Goal: Check status: Check status

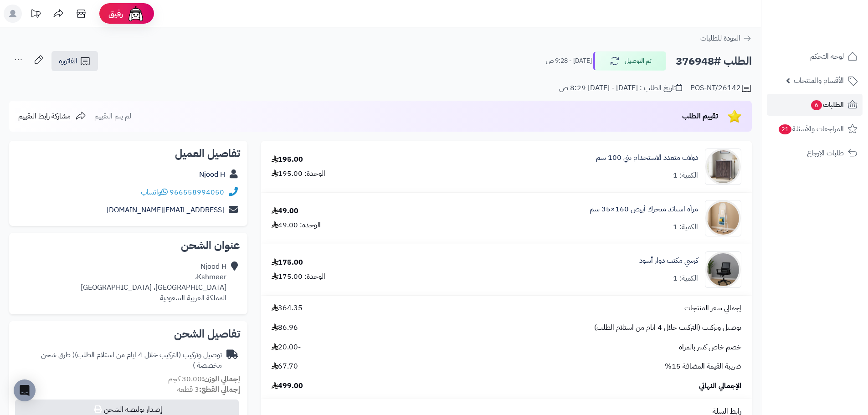
click at [702, 61] on h2 "الطلب #376948" at bounding box center [714, 61] width 76 height 19
copy h2 "376948"
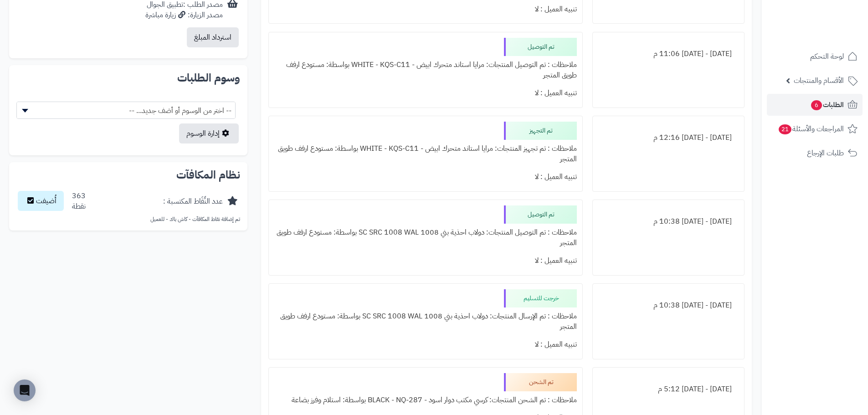
scroll to position [592, 0]
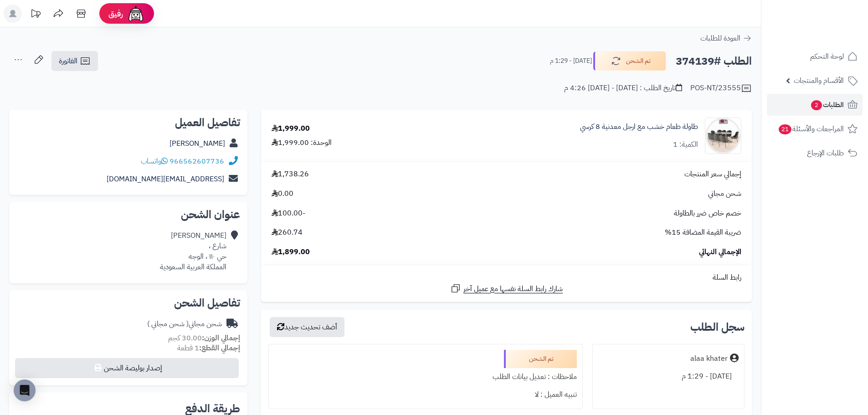
click at [701, 59] on h2 "الطلب #374139" at bounding box center [714, 61] width 76 height 19
copy h2 "374139"
